Goal: Information Seeking & Learning: Check status

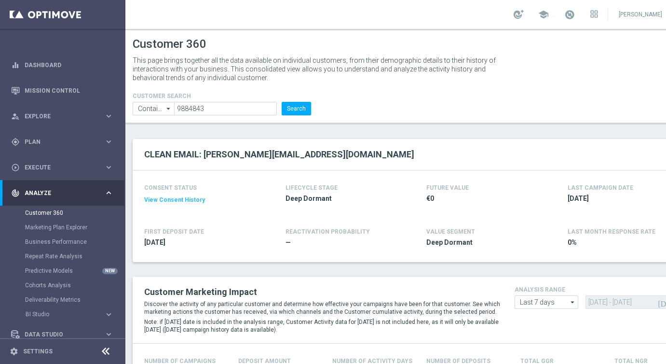
drag, startPoint x: 208, startPoint y: 108, endPoint x: 168, endPoint y: 106, distance: 39.6
click at [168, 106] on ul "Contains Contains arrow_drop_down Drag here to set row groups Drag here to set …" at bounding box center [221, 109] width 183 height 14
type input "223868664"
click at [299, 110] on button "Search" at bounding box center [296, 109] width 29 height 14
